Goal: Information Seeking & Learning: Learn about a topic

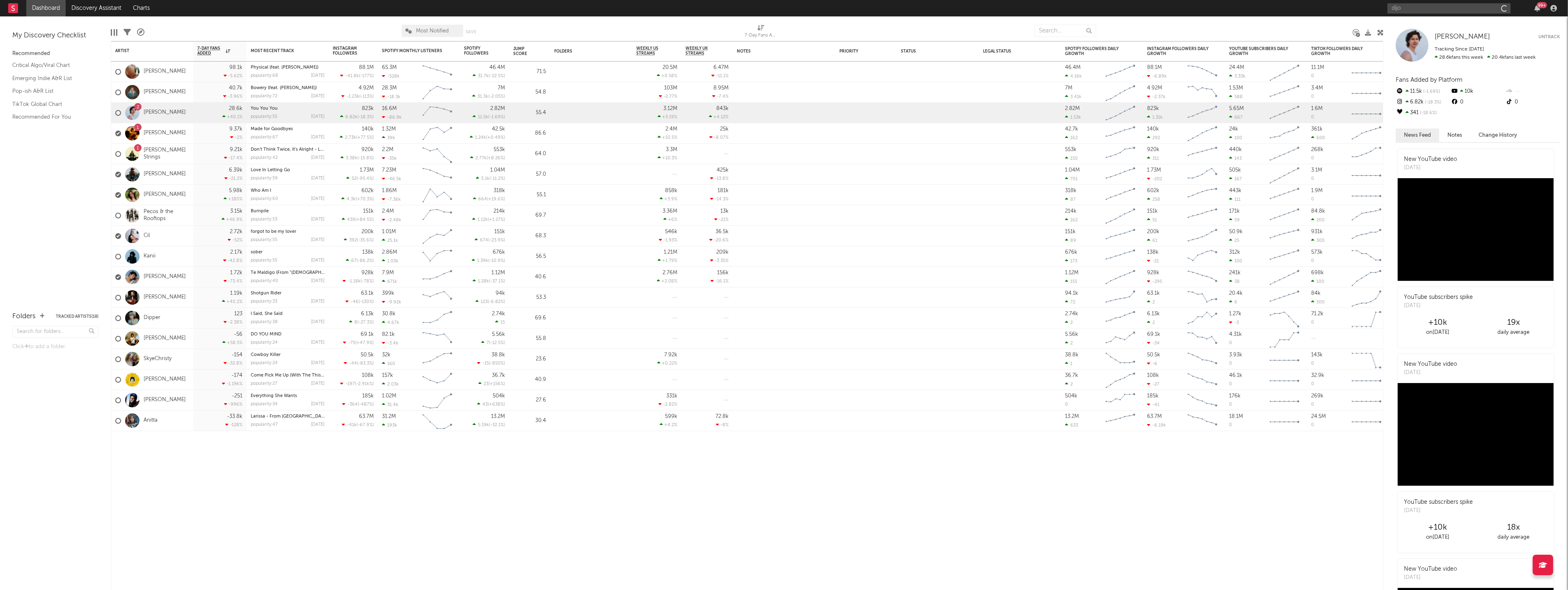
type input "[GEOGRAPHIC_DATA]"
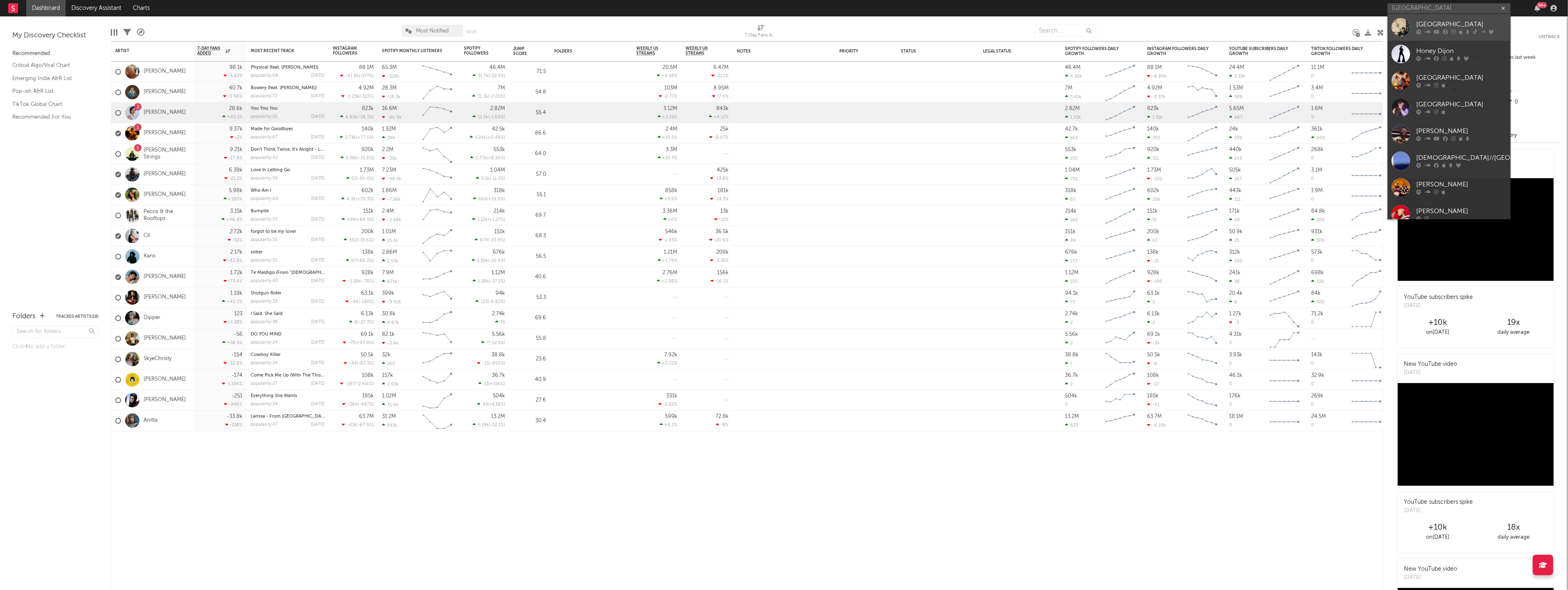
click at [1415, 28] on link "[GEOGRAPHIC_DATA]" at bounding box center [1449, 27] width 123 height 27
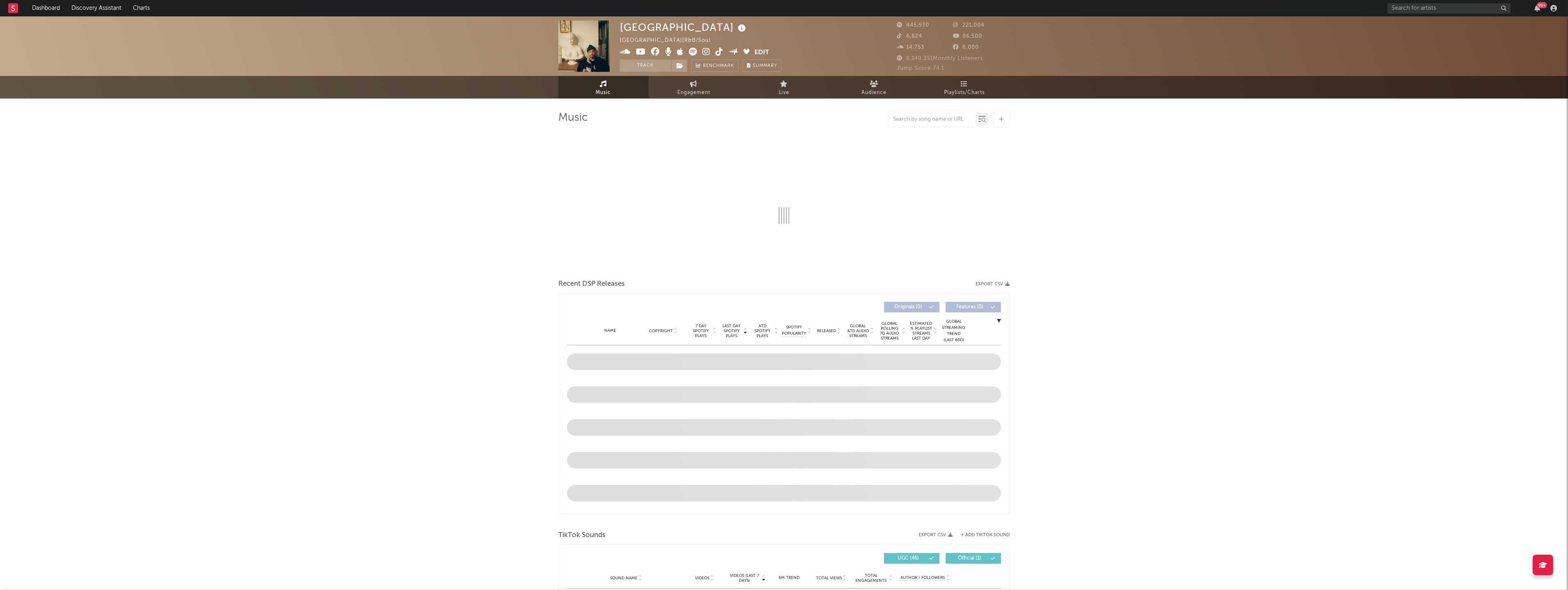
select select "6m"
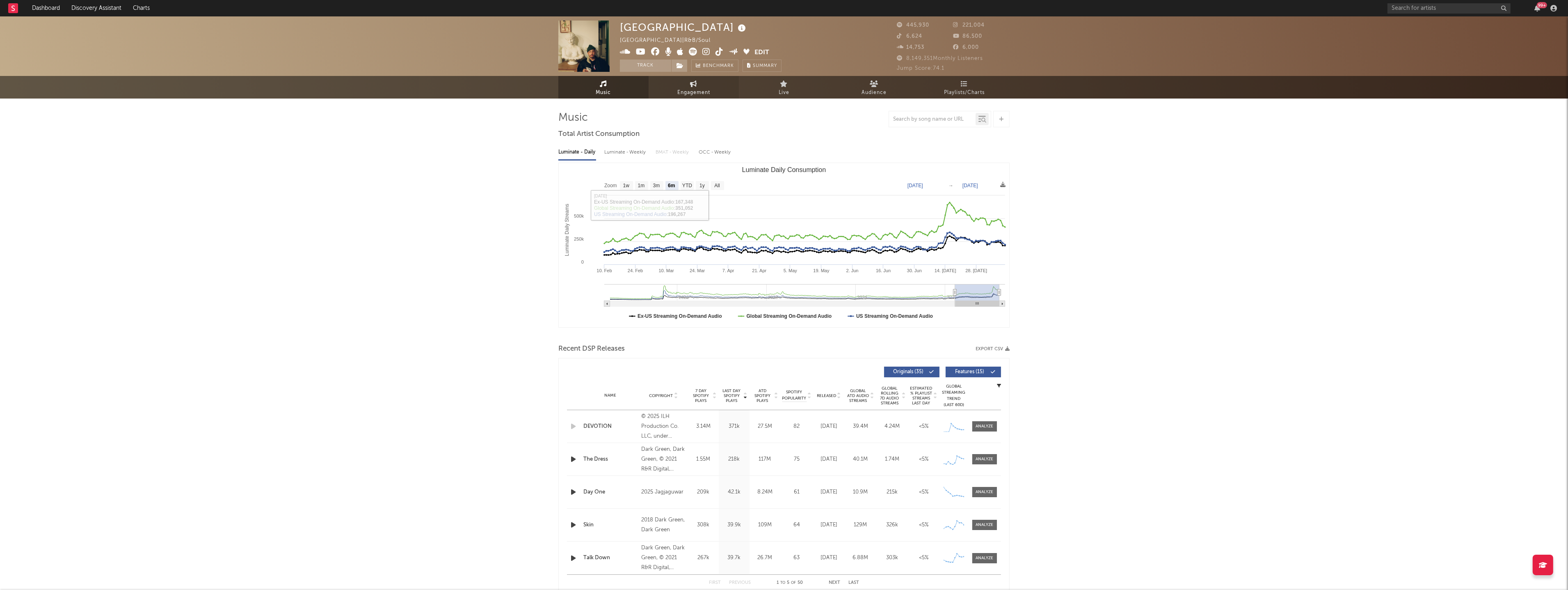
click at [685, 83] on link "Engagement" at bounding box center [694, 87] width 90 height 23
select select "1w"
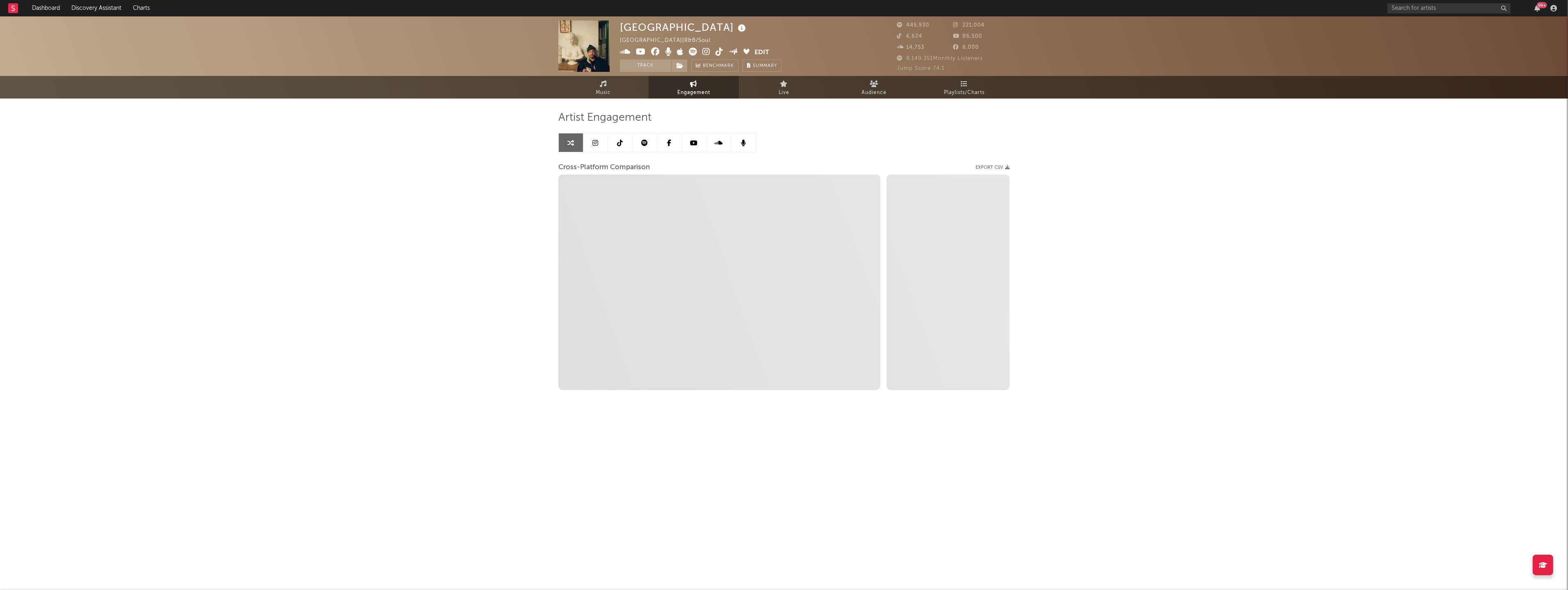
click at [593, 144] on icon at bounding box center [595, 142] width 5 height 7
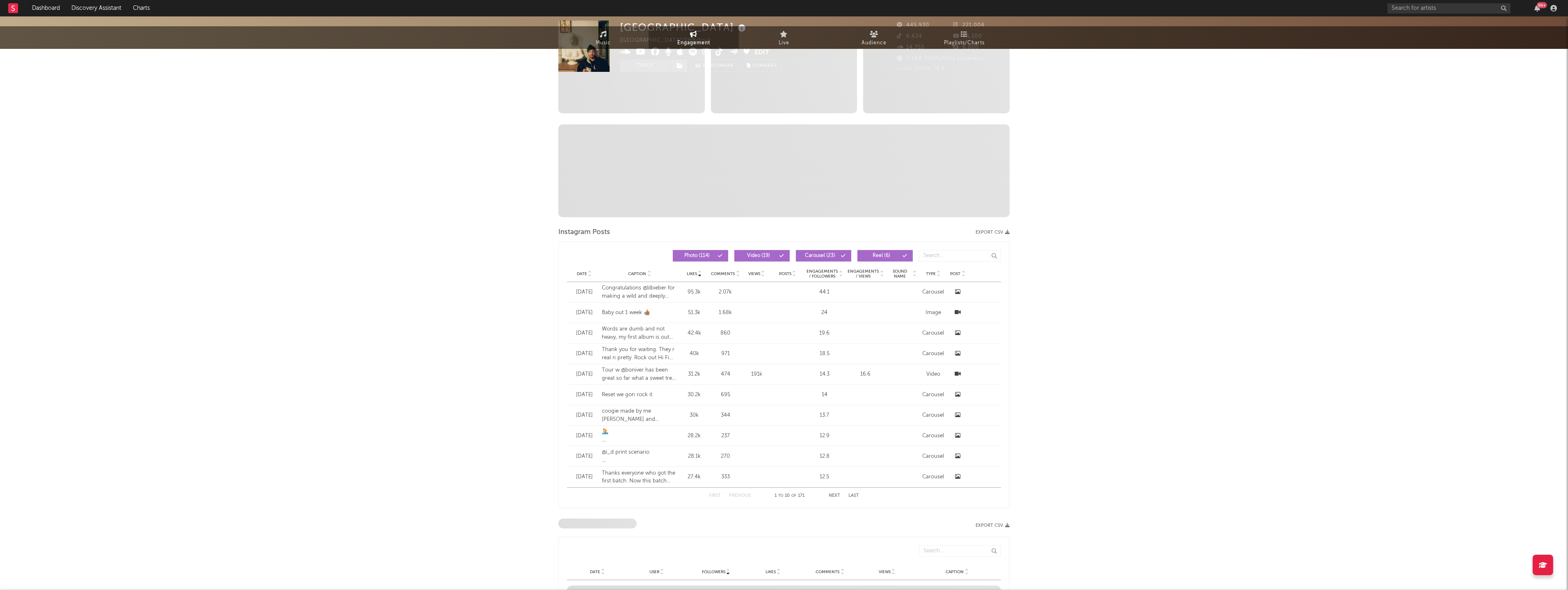
select select "6m"
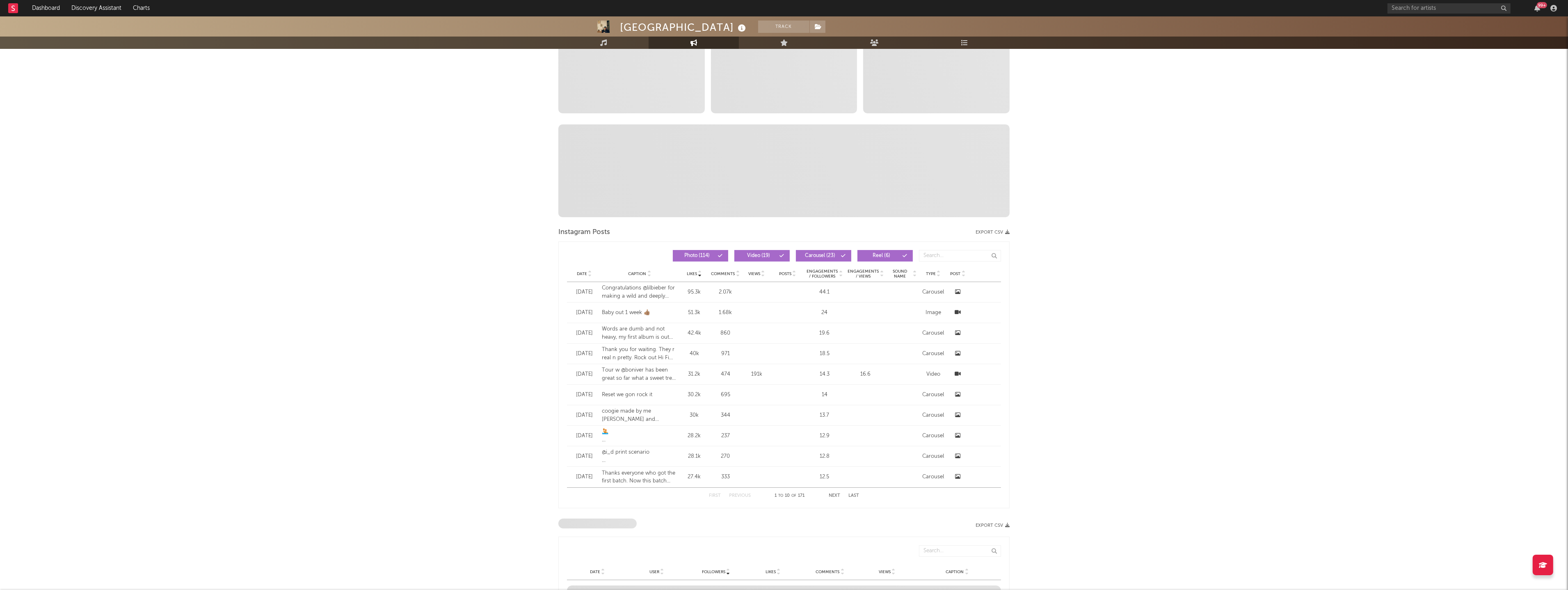
scroll to position [620, 0]
